Goal: Information Seeking & Learning: Check status

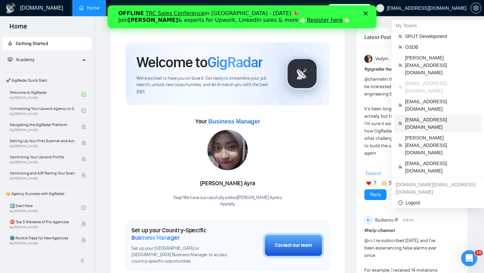
click at [421, 116] on span "[EMAIL_ADDRESS][DOMAIN_NAME]" at bounding box center [441, 123] width 72 height 15
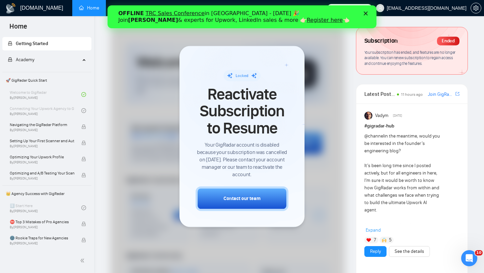
click at [366, 13] on polygon "Закрыть" at bounding box center [366, 13] width 4 height 4
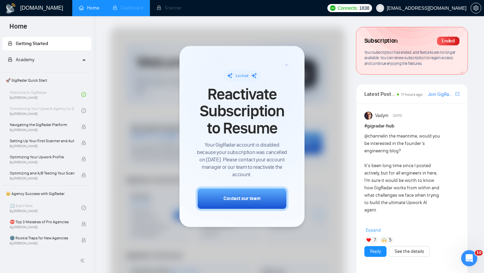
click at [130, 7] on li "Dashboard" at bounding box center [128, 8] width 44 height 16
click at [439, 11] on span "[EMAIL_ADDRESS][DOMAIN_NAME]" at bounding box center [421, 8] width 99 height 22
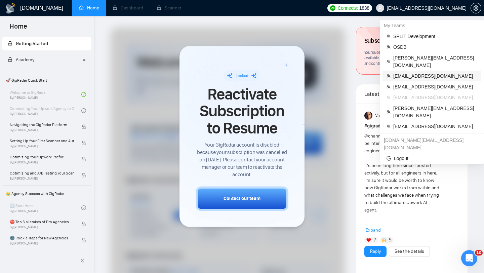
click at [413, 72] on span "[EMAIL_ADDRESS][DOMAIN_NAME]" at bounding box center [436, 75] width 84 height 7
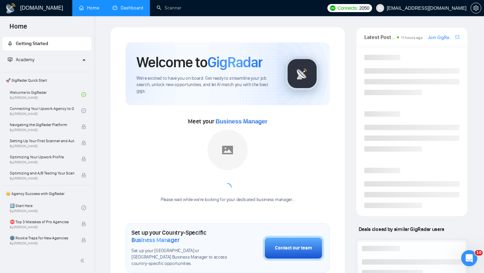
click at [137, 6] on link "Dashboard" at bounding box center [128, 8] width 31 height 6
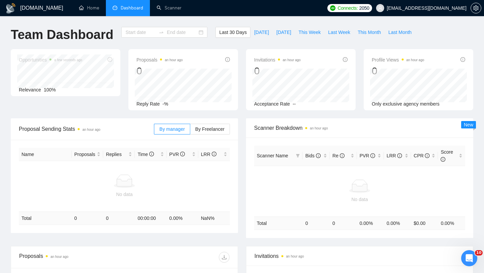
type input "[DATE]"
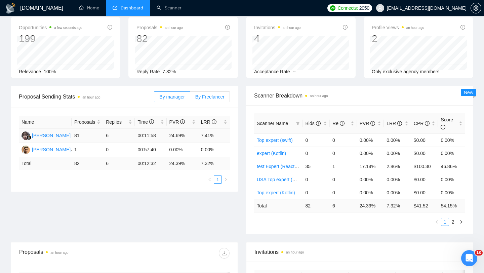
scroll to position [33, 0]
drag, startPoint x: 74, startPoint y: 133, endPoint x: 85, endPoint y: 137, distance: 11.9
click at [85, 137] on td "81" at bounding box center [88, 135] width 32 height 14
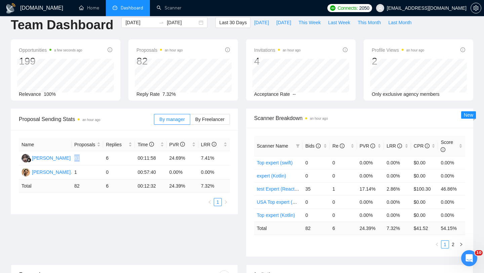
scroll to position [0, 0]
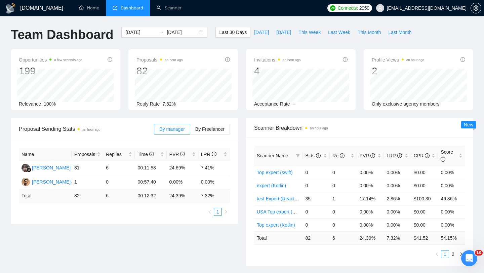
click at [202, 32] on div "[DATE] [DATE]" at bounding box center [164, 38] width 94 height 22
click at [194, 32] on div "[DATE] [DATE]" at bounding box center [164, 32] width 86 height 11
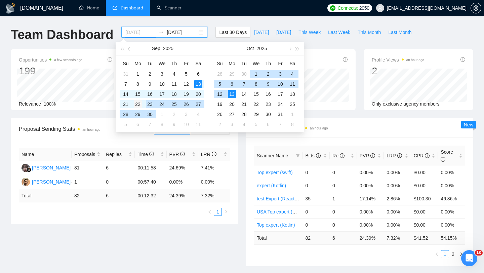
type input "[DATE]"
click at [139, 104] on div "22" at bounding box center [138, 104] width 8 height 8
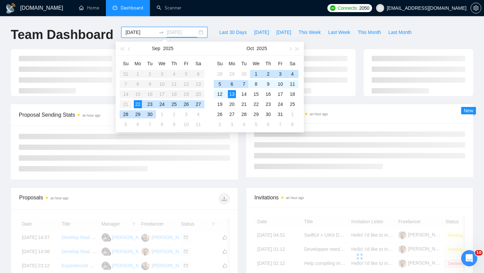
type input "[DATE]"
click at [232, 92] on div "13" at bounding box center [232, 94] width 8 height 8
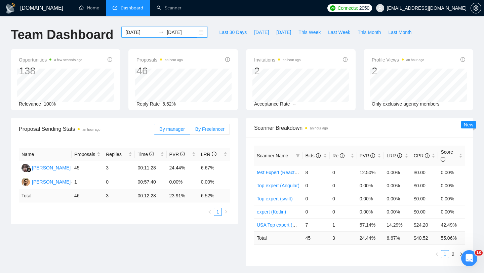
click at [215, 125] on label "By Freelancer" at bounding box center [210, 129] width 40 height 11
click at [190, 131] on input "By Freelancer" at bounding box center [190, 131] width 0 height 0
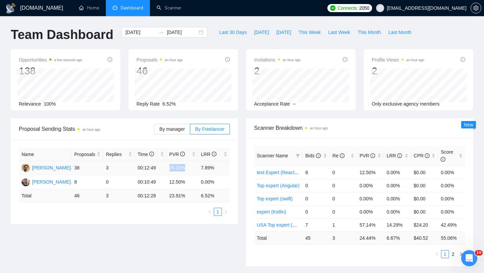
drag, startPoint x: 165, startPoint y: 169, endPoint x: 197, endPoint y: 168, distance: 32.3
click at [197, 168] on tr "[PERSON_NAME] 38 3 00:12:49 26.32% 7.89%" at bounding box center [124, 168] width 211 height 14
drag, startPoint x: 221, startPoint y: 172, endPoint x: 163, endPoint y: 166, distance: 58.9
click at [163, 166] on tr "[PERSON_NAME] 38 3 00:12:49 26.32% 7.89%" at bounding box center [124, 168] width 211 height 14
click at [195, 31] on div "[DATE] [DATE]" at bounding box center [164, 32] width 86 height 11
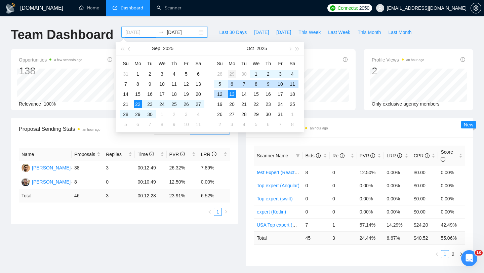
type input "[DATE]"
click at [233, 73] on div "29" at bounding box center [232, 74] width 8 height 8
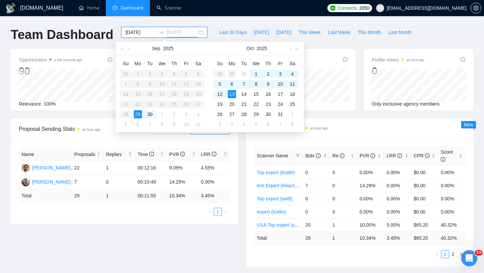
click at [233, 74] on div "29" at bounding box center [232, 74] width 8 height 8
type input "[DATE]"
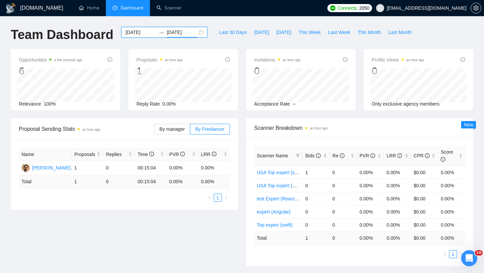
click at [196, 33] on div "[DATE] [DATE]" at bounding box center [164, 32] width 86 height 11
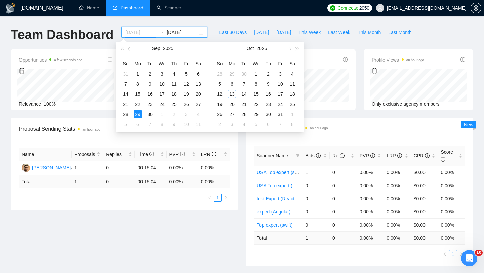
type input "[DATE]"
click at [138, 114] on div "29" at bounding box center [138, 114] width 8 height 8
type input "[DATE]"
click at [231, 93] on div "13" at bounding box center [232, 94] width 8 height 8
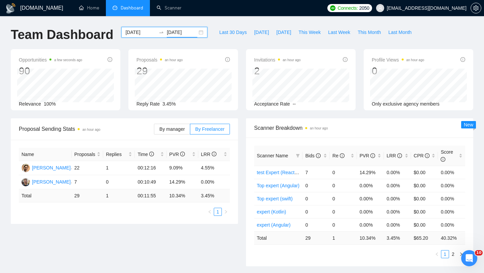
click at [196, 33] on div "[DATE] [DATE]" at bounding box center [164, 32] width 86 height 11
click at [233, 168] on div "Name Proposals Replies Time PVR LRR [PERSON_NAME] 22 1 00:12:16 9.09% 4.55% [PE…" at bounding box center [124, 182] width 227 height 84
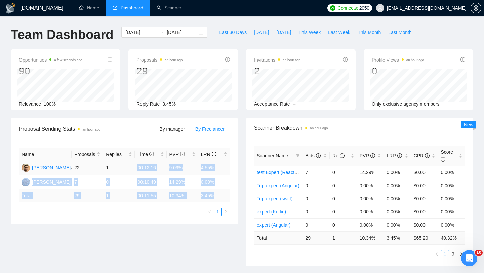
drag, startPoint x: 233, startPoint y: 168, endPoint x: 136, endPoint y: 168, distance: 96.9
click at [136, 168] on div "Name Proposals Replies Time PVR LRR [PERSON_NAME] 22 1 00:12:16 9.09% 4.55% [PE…" at bounding box center [124, 182] width 227 height 84
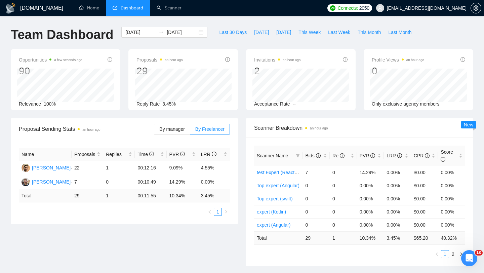
click at [230, 172] on div "Name Proposals Replies Time PVR LRR [PERSON_NAME] 22 1 00:12:16 9.09% 4.55% [PE…" at bounding box center [124, 182] width 227 height 84
drag, startPoint x: 219, startPoint y: 168, endPoint x: 162, endPoint y: 167, distance: 56.9
click at [162, 167] on tr "[PERSON_NAME] 22 1 00:12:16 9.09% 4.55%" at bounding box center [124, 168] width 211 height 14
click at [240, 160] on div "Proposal Sending Stats an hour ago By manager By Freelancer Name Proposals Repl…" at bounding box center [125, 171] width 236 height 106
click at [195, 34] on div "[DATE] [DATE]" at bounding box center [164, 32] width 86 height 11
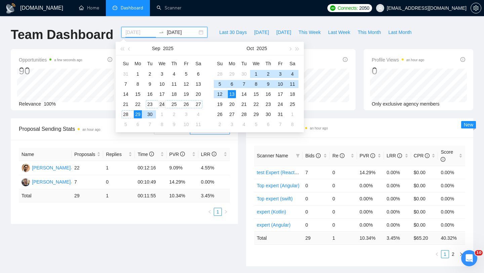
type input "[DATE]"
click at [163, 104] on div "24" at bounding box center [162, 104] width 8 height 8
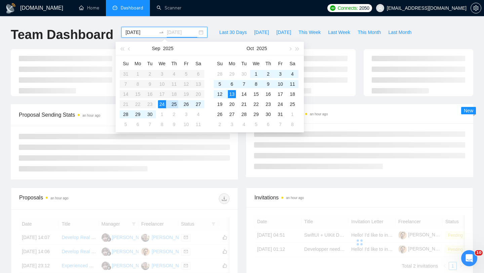
type input "[DATE]"
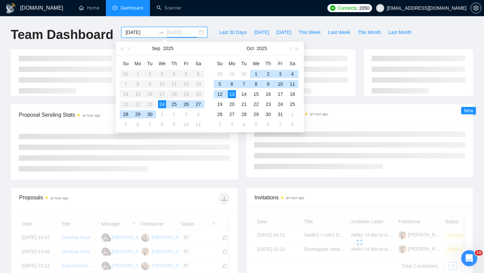
click at [230, 92] on div "13" at bounding box center [232, 94] width 8 height 8
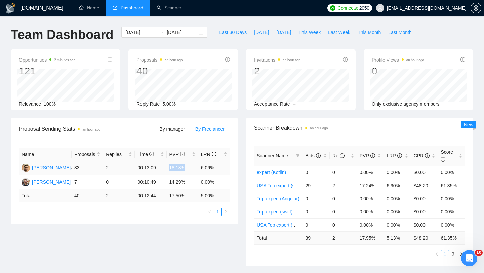
drag, startPoint x: 169, startPoint y: 168, endPoint x: 190, endPoint y: 168, distance: 21.2
click at [190, 168] on td "18.18%" at bounding box center [183, 168] width 32 height 14
click at [196, 30] on div "[DATE] [DATE]" at bounding box center [164, 32] width 86 height 11
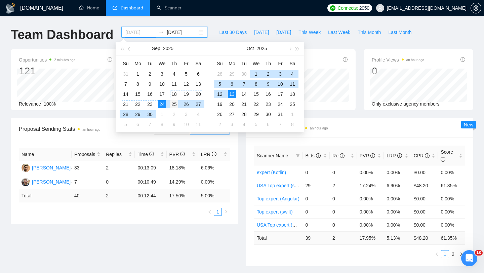
type input "[DATE]"
click at [174, 103] on div "25" at bounding box center [174, 104] width 8 height 8
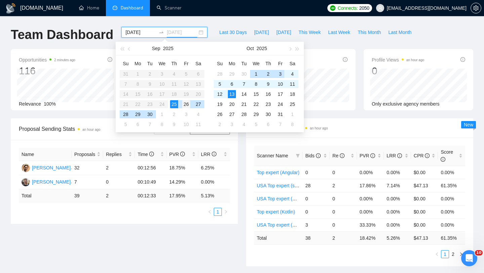
type input "[DATE]"
click at [187, 104] on div "26" at bounding box center [186, 104] width 8 height 8
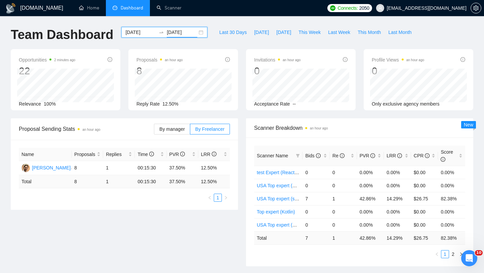
click at [196, 35] on div "[DATE] [DATE]" at bounding box center [164, 32] width 86 height 11
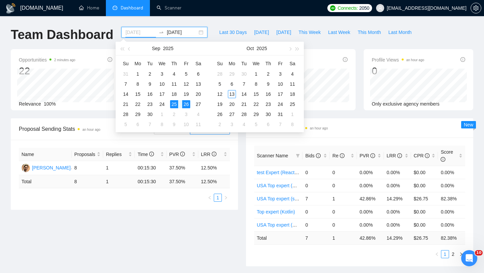
type input "[DATE]"
click at [174, 105] on div "25" at bounding box center [174, 104] width 8 height 8
type input "[DATE]"
click at [232, 94] on div "13" at bounding box center [232, 94] width 8 height 8
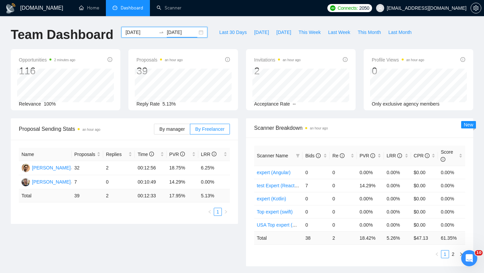
click at [196, 35] on div "[DATE] [DATE]" at bounding box center [164, 32] width 86 height 11
drag, startPoint x: 170, startPoint y: 165, endPoint x: 192, endPoint y: 166, distance: 22.6
click at [192, 166] on td "18.75%" at bounding box center [183, 168] width 32 height 14
click at [176, 167] on td "18.75%" at bounding box center [183, 168] width 32 height 14
drag, startPoint x: 169, startPoint y: 165, endPoint x: 185, endPoint y: 164, distance: 16.2
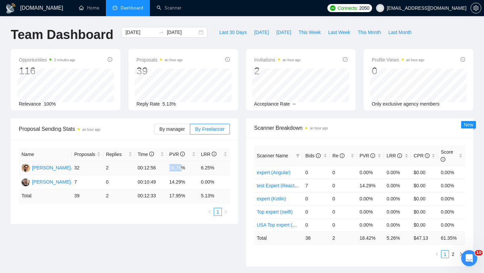
click at [185, 165] on td "18.75%" at bounding box center [183, 168] width 32 height 14
click at [193, 34] on div "[DATE] [DATE]" at bounding box center [164, 32] width 86 height 11
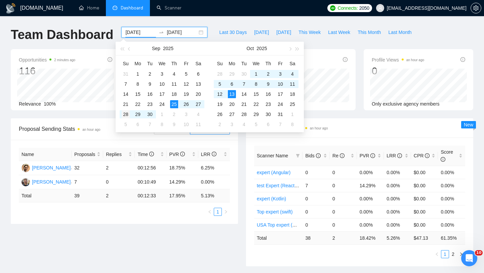
type input "[DATE]"
click at [123, 116] on div "28" at bounding box center [126, 114] width 8 height 8
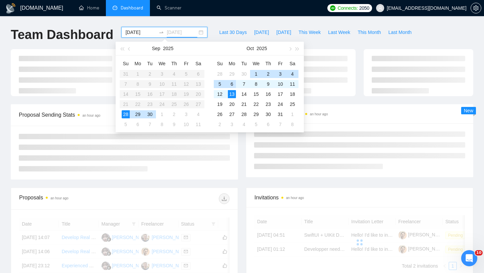
type input "[DATE]"
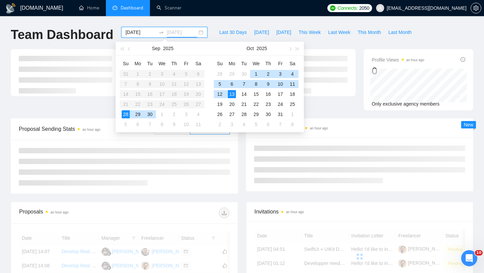
click at [235, 93] on div "13" at bounding box center [232, 94] width 8 height 8
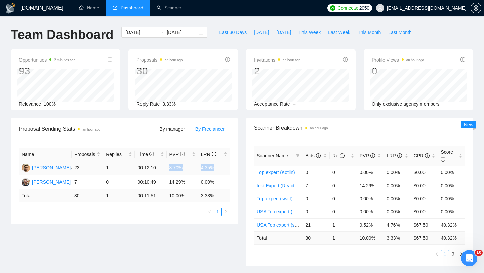
drag, startPoint x: 168, startPoint y: 166, endPoint x: 218, endPoint y: 166, distance: 50.1
click at [218, 166] on tr "[PERSON_NAME] 23 1 00:12:10 8.70% 4.35%" at bounding box center [124, 168] width 211 height 14
click at [198, 33] on div "[DATE] [DATE]" at bounding box center [164, 32] width 86 height 11
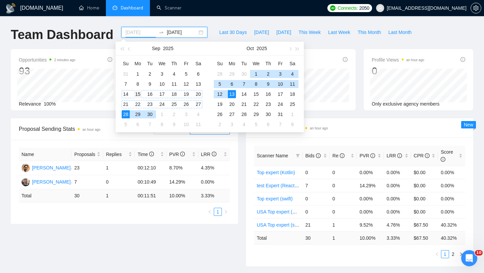
type input "[DATE]"
click at [135, 92] on div "15" at bounding box center [138, 94] width 8 height 8
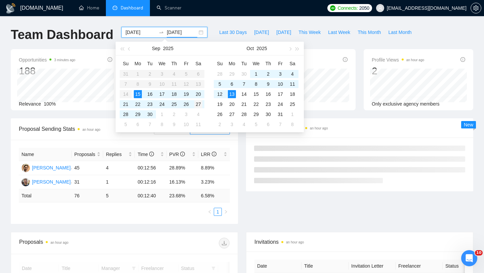
type input "[DATE]"
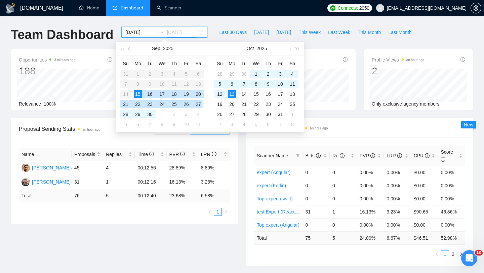
click at [200, 103] on div "27" at bounding box center [198, 104] width 8 height 8
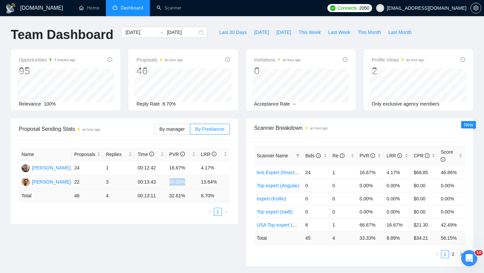
drag, startPoint x: 167, startPoint y: 182, endPoint x: 190, endPoint y: 181, distance: 23.6
click at [190, 181] on td "50.00%" at bounding box center [183, 182] width 32 height 14
click at [196, 31] on div "[DATE] [DATE]" at bounding box center [164, 32] width 86 height 11
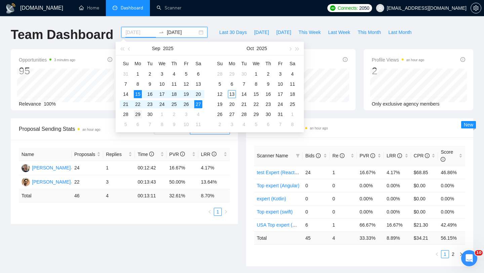
type input "[DATE]"
click at [135, 112] on div "29" at bounding box center [138, 114] width 8 height 8
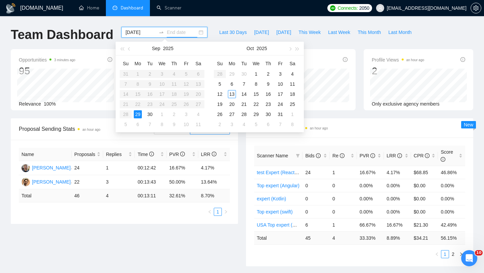
type input "[DATE]"
click at [234, 92] on div "13" at bounding box center [232, 94] width 8 height 8
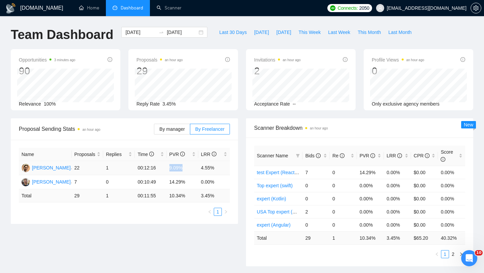
drag, startPoint x: 166, startPoint y: 167, endPoint x: 190, endPoint y: 168, distance: 23.6
click at [190, 168] on tr "[PERSON_NAME] 22 1 00:12:16 9.09% 4.55%" at bounding box center [124, 168] width 211 height 14
